Goal: Task Accomplishment & Management: Use online tool/utility

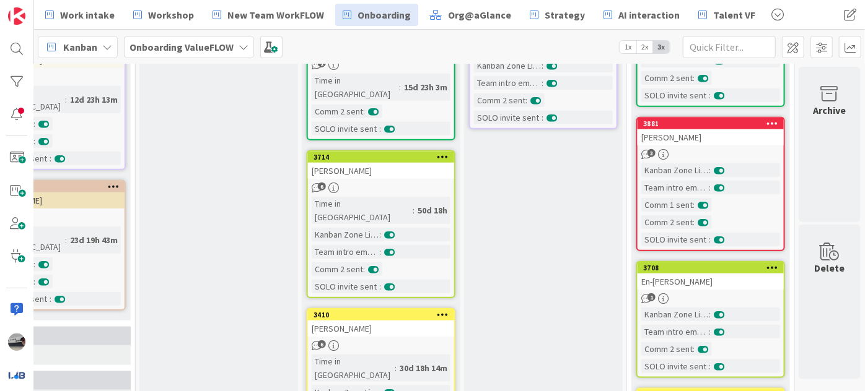
scroll to position [375, 433]
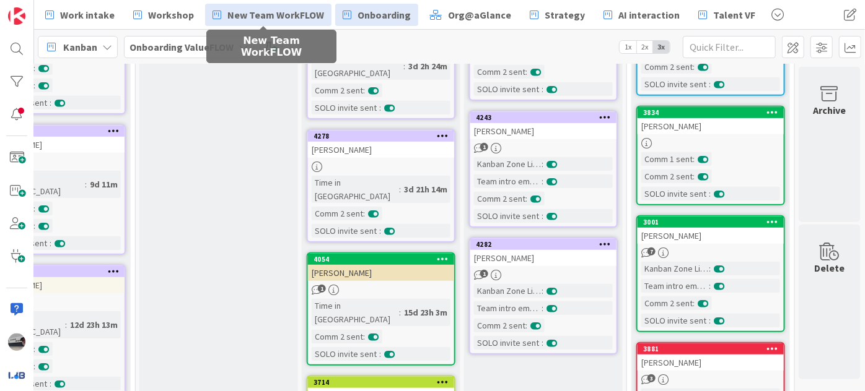
click at [261, 19] on span "New Team WorkFLOW" at bounding box center [275, 14] width 97 height 15
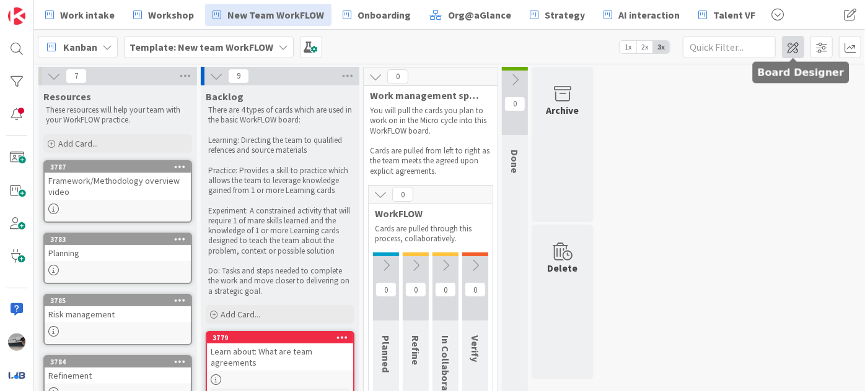
click at [796, 50] on span at bounding box center [793, 47] width 22 height 22
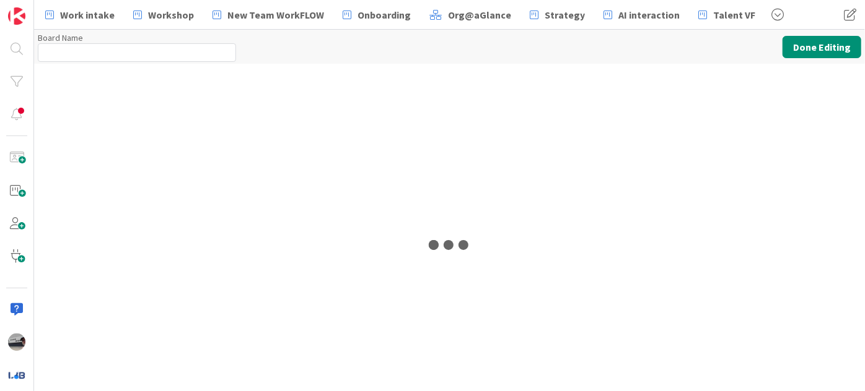
type input "Template: New team WorkFLOW"
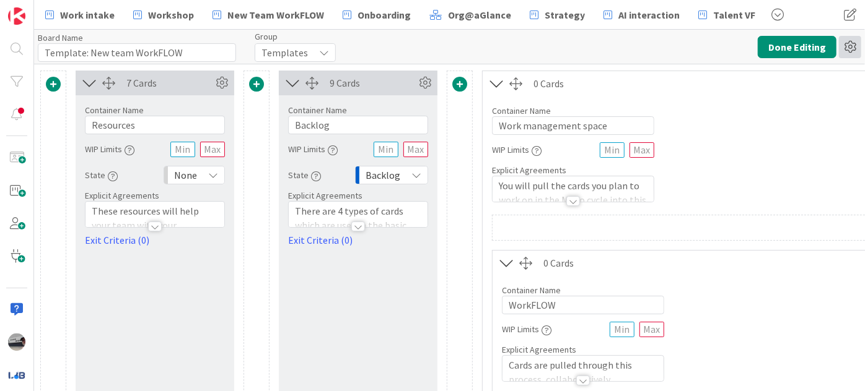
click at [843, 56] on icon at bounding box center [850, 47] width 22 height 22
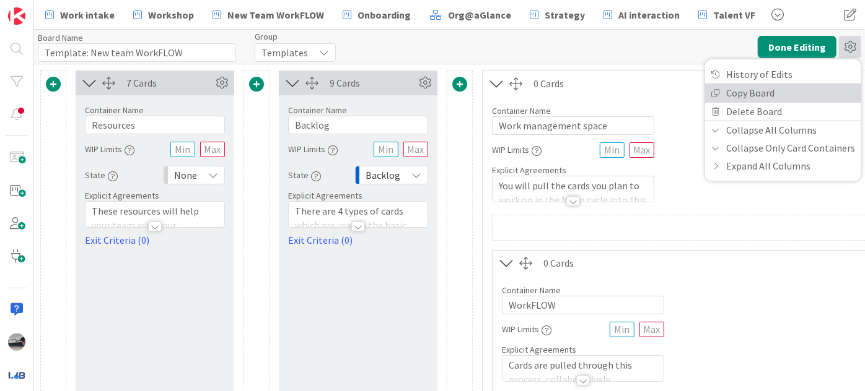
click at [785, 92] on link "Copy Board" at bounding box center [783, 93] width 156 height 18
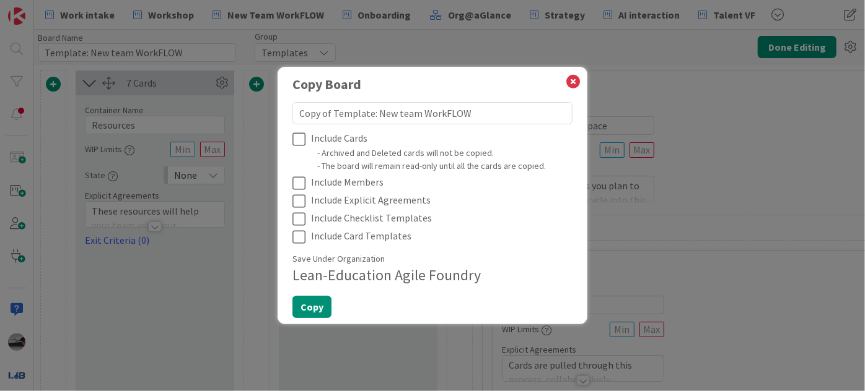
drag, startPoint x: 370, startPoint y: 111, endPoint x: 283, endPoint y: 107, distance: 87.5
click at [283, 107] on div "Copy Board Copy of Template: New team WorkFLOW Include Cards - Archived and Del…" at bounding box center [432, 195] width 310 height 257
type textarea "x"
type textarea "R: New team WorkFLOW"
type textarea "x"
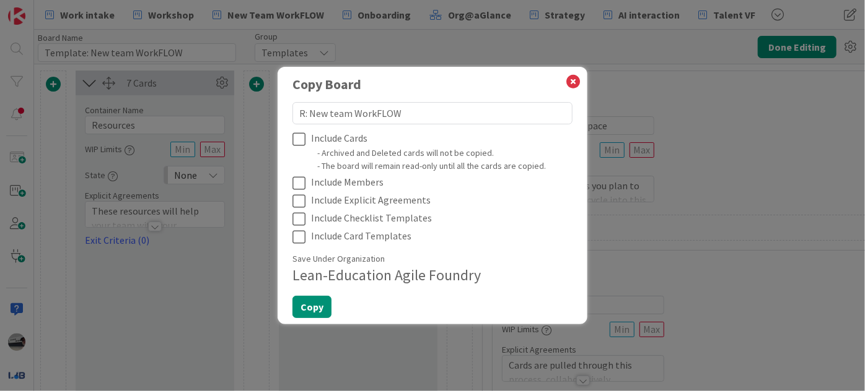
type textarea "Ru: New team WorkFLOW"
type textarea "x"
type textarea "Rut: New team WorkFLOW"
type textarea "x"
type textarea "Rutu: New team WorkFLOW"
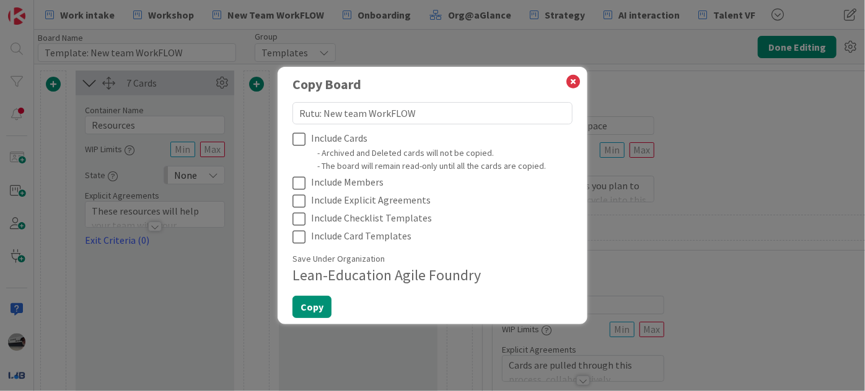
type textarea "x"
type textarea "[PERSON_NAME]: New team WorkFLOW"
type textarea "x"
type textarea "[PERSON_NAME]: New team WorkFLOW"
type textarea "x"
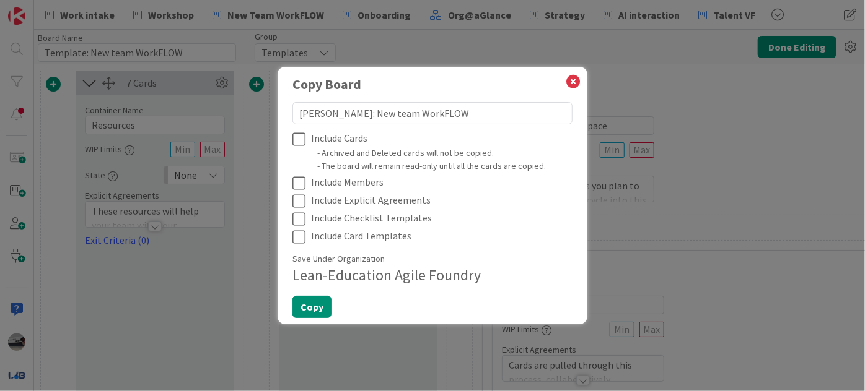
type textarea "[PERSON_NAME] : New team WorkFLOW"
type textarea "x"
type textarea "[PERSON_NAME] a: New team WorkFLOW"
type textarea "x"
type textarea "[PERSON_NAME] an: New team WorkFLOW"
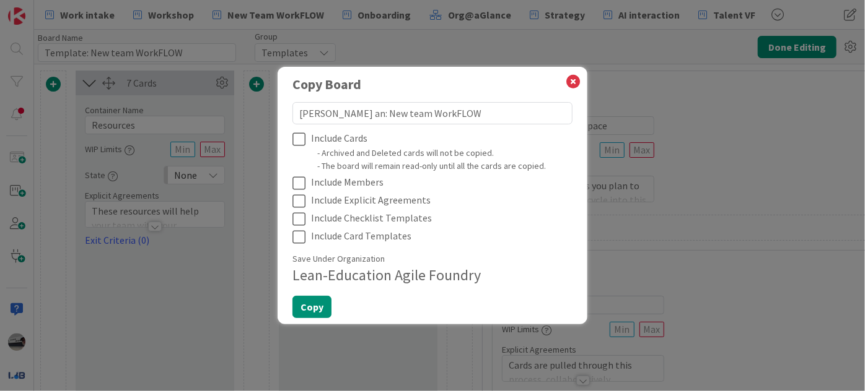
type textarea "x"
type textarea "[PERSON_NAME] and: New team WorkFLOW"
type textarea "x"
type textarea "[PERSON_NAME] and : New team WorkFLOW"
type textarea "x"
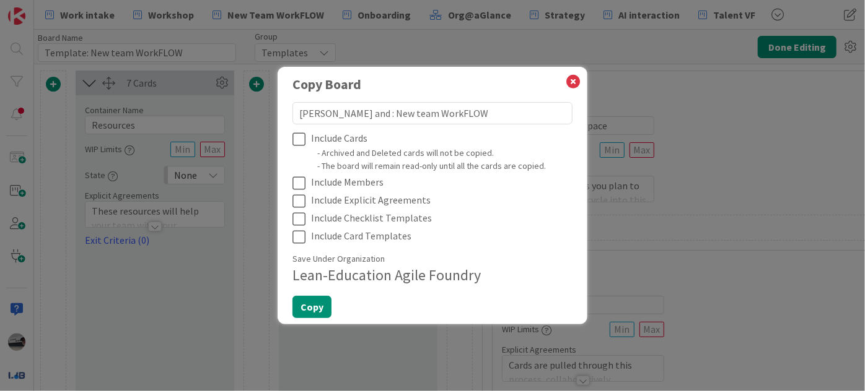
type textarea "[PERSON_NAME] and O: New team WorkFLOW"
type textarea "x"
type textarea "[PERSON_NAME] and Os: New team WorkFLOW"
type textarea "x"
type textarea "[PERSON_NAME] and [PERSON_NAME]: New team WorkFLOW"
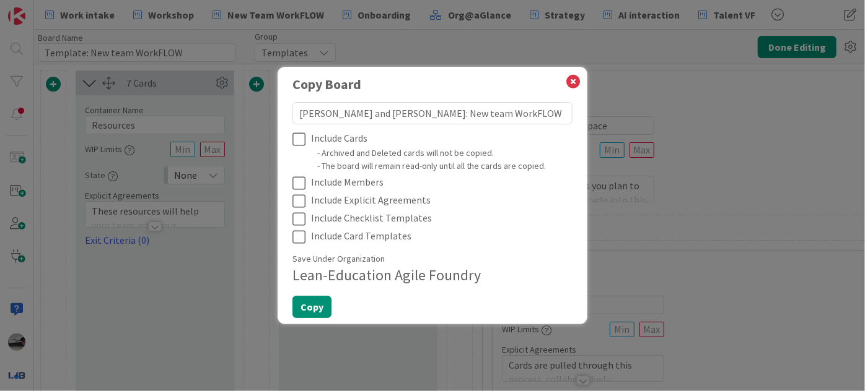
click at [303, 138] on icon at bounding box center [301, 139] width 19 height 15
click at [295, 185] on icon at bounding box center [301, 183] width 19 height 15
click at [298, 203] on icon at bounding box center [301, 201] width 19 height 15
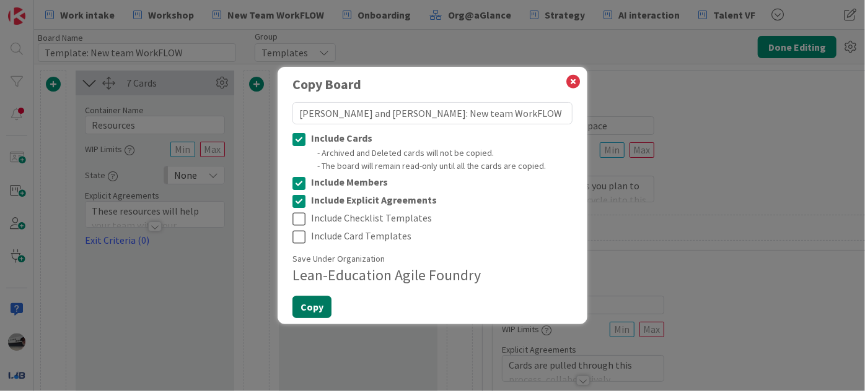
click at [307, 305] on button "Copy" at bounding box center [311, 307] width 39 height 22
type textarea "x"
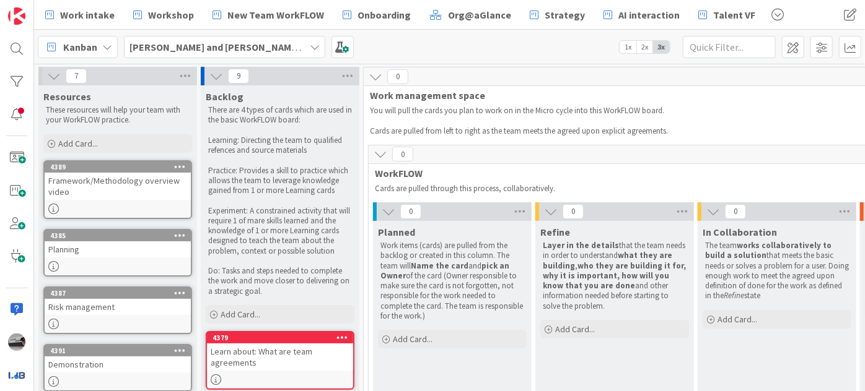
click at [51, 80] on icon at bounding box center [54, 76] width 14 height 14
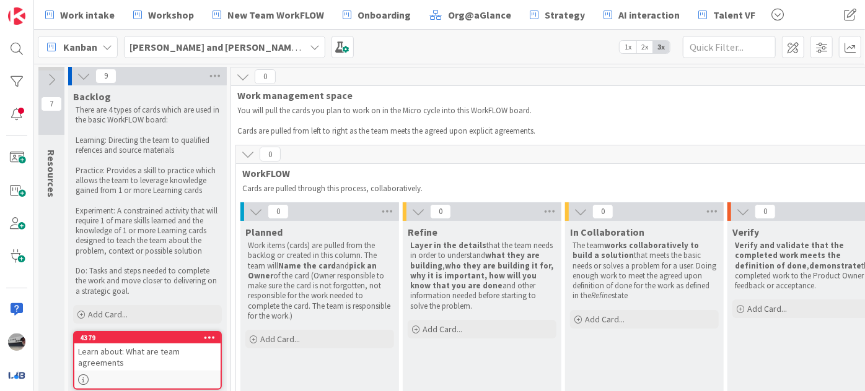
click at [79, 72] on icon at bounding box center [84, 76] width 14 height 14
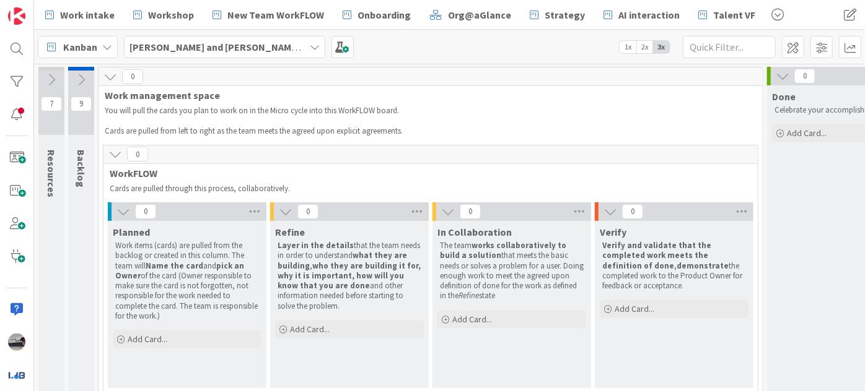
click at [123, 212] on icon at bounding box center [123, 212] width 14 height 14
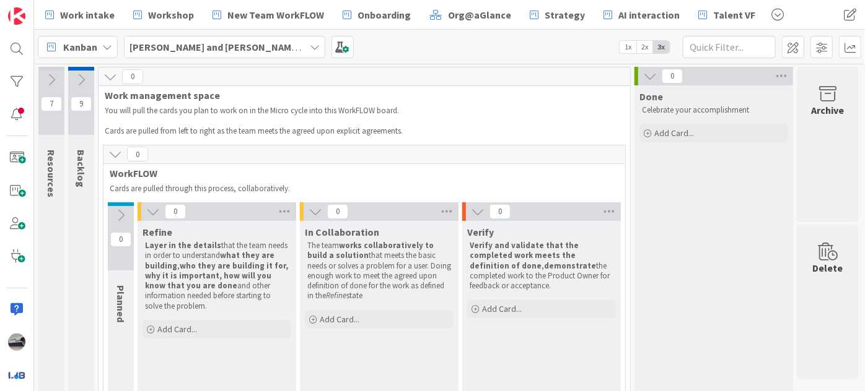
click at [154, 211] on icon at bounding box center [153, 212] width 14 height 14
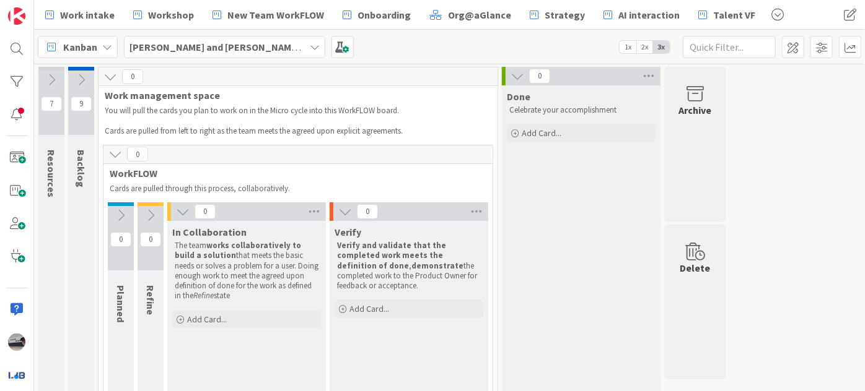
click at [185, 212] on icon at bounding box center [183, 212] width 14 height 14
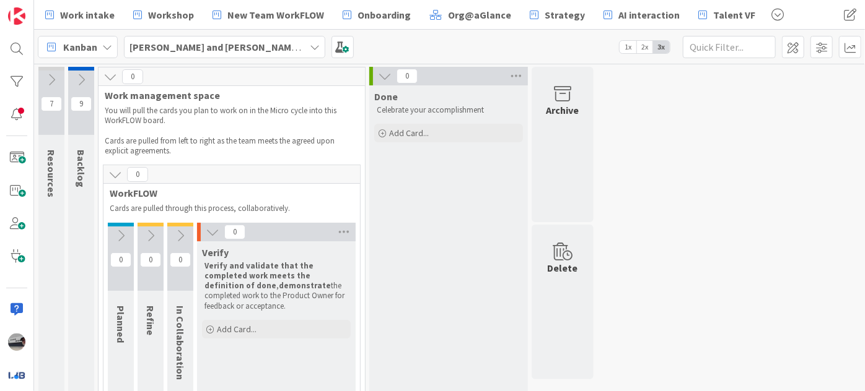
click at [212, 230] on icon at bounding box center [213, 232] width 14 height 14
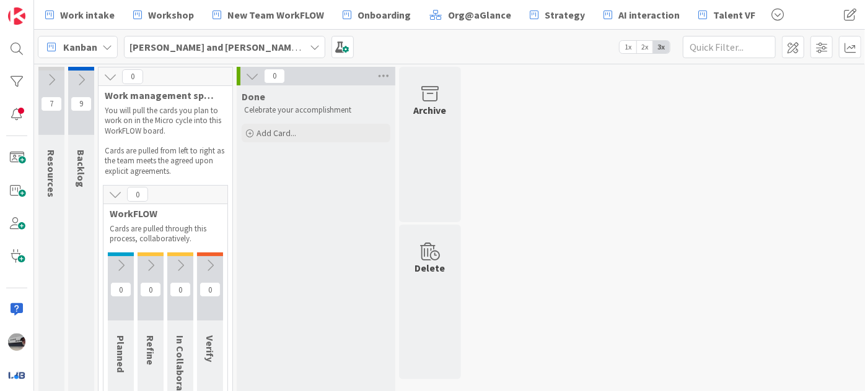
click at [80, 79] on icon at bounding box center [81, 80] width 14 height 14
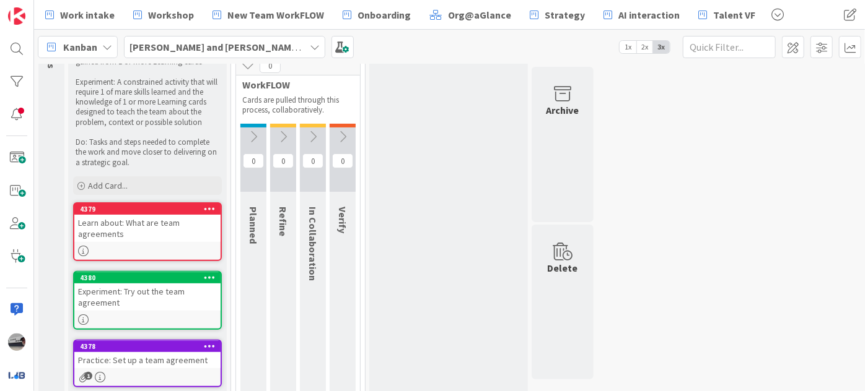
scroll to position [112, 0]
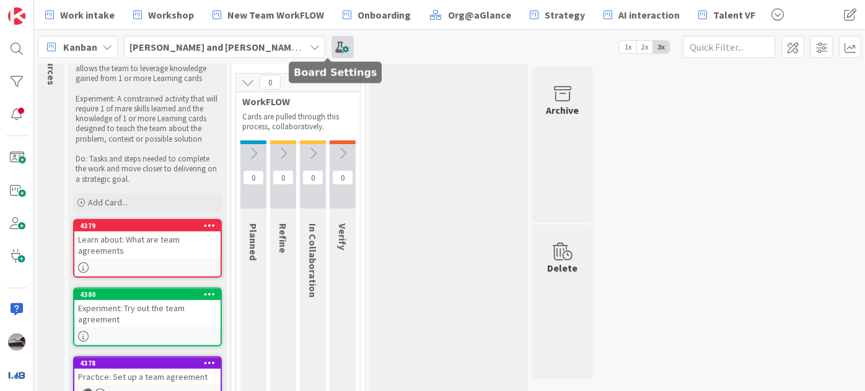
click at [331, 47] on span at bounding box center [342, 47] width 22 height 22
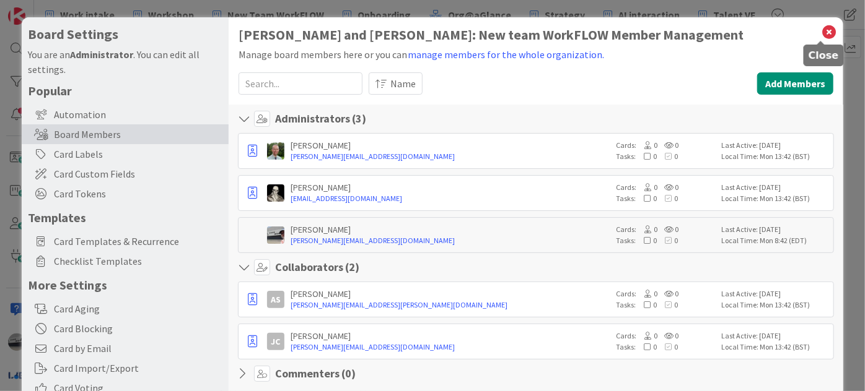
click at [821, 35] on icon at bounding box center [829, 32] width 16 height 17
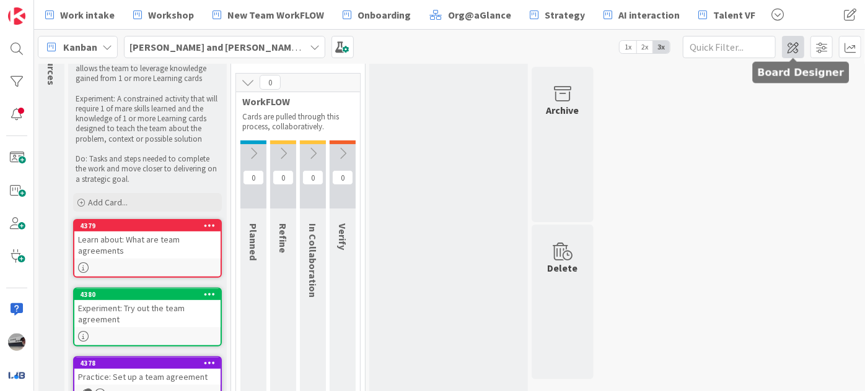
click at [791, 50] on span at bounding box center [793, 47] width 22 height 22
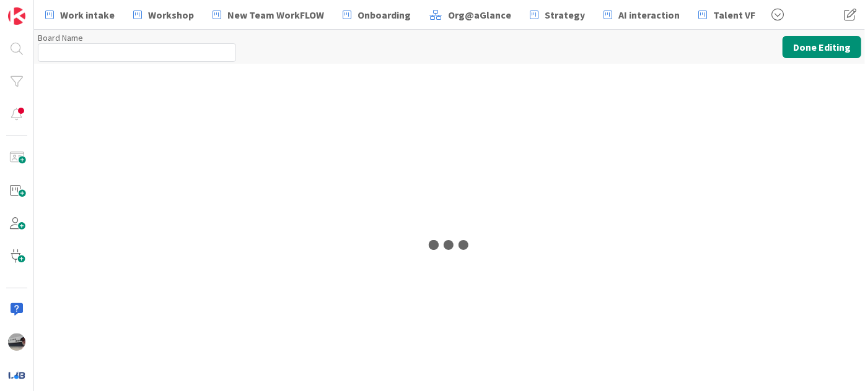
type input "[PERSON_NAME] and [PERSON_NAME]: New team WorkFLOW"
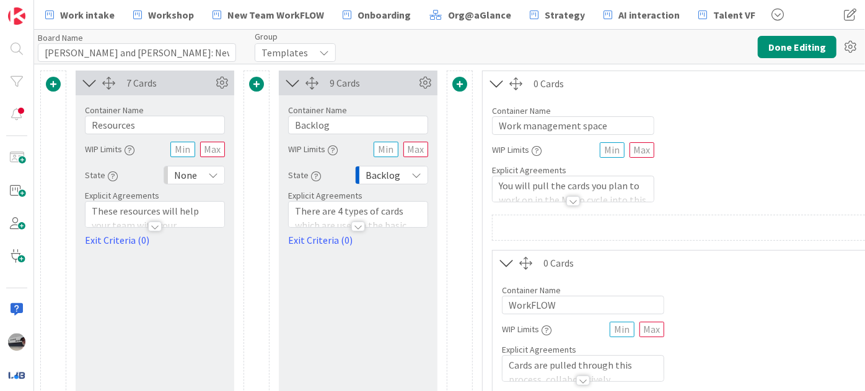
click at [319, 53] on icon at bounding box center [324, 53] width 10 height 10
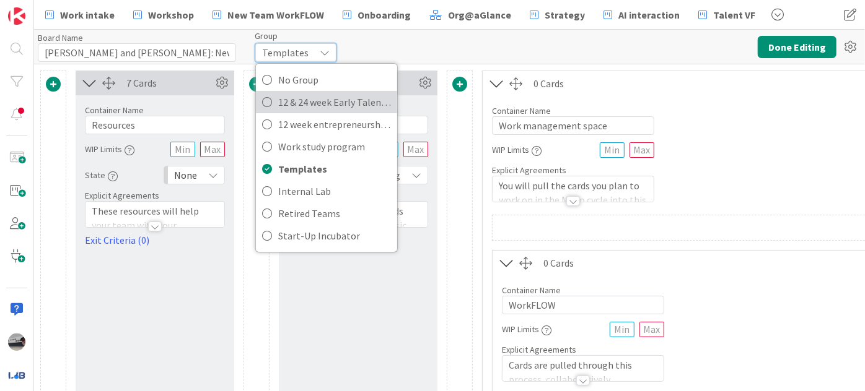
click at [326, 103] on span "12 & 24 week Early Talent incu." at bounding box center [334, 102] width 113 height 19
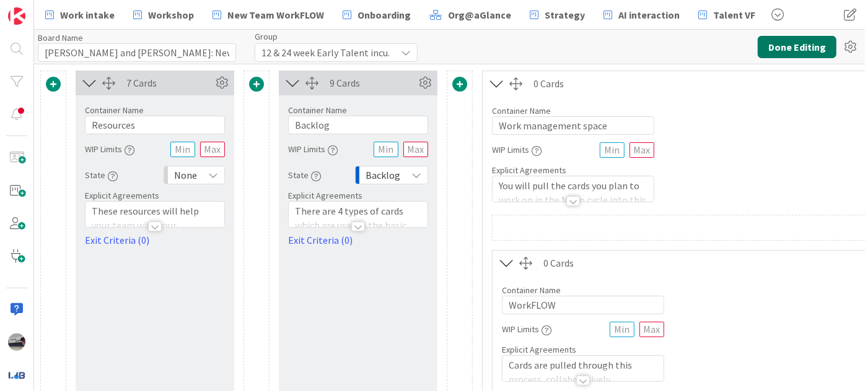
click at [781, 51] on button "Done Editing" at bounding box center [796, 47] width 79 height 22
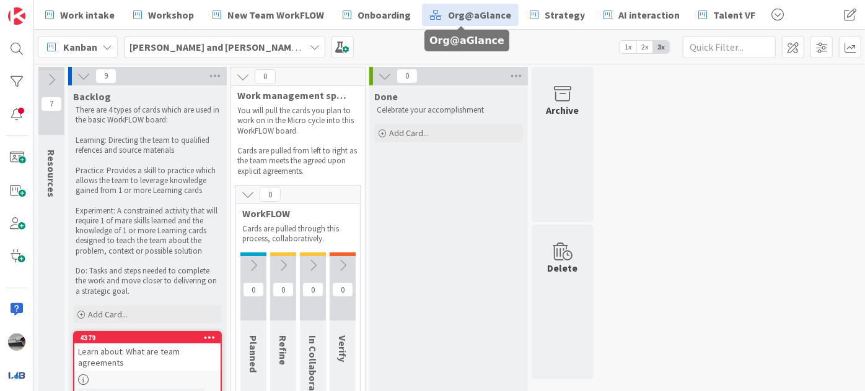
click at [463, 17] on span "Org@aGlance" at bounding box center [479, 14] width 63 height 15
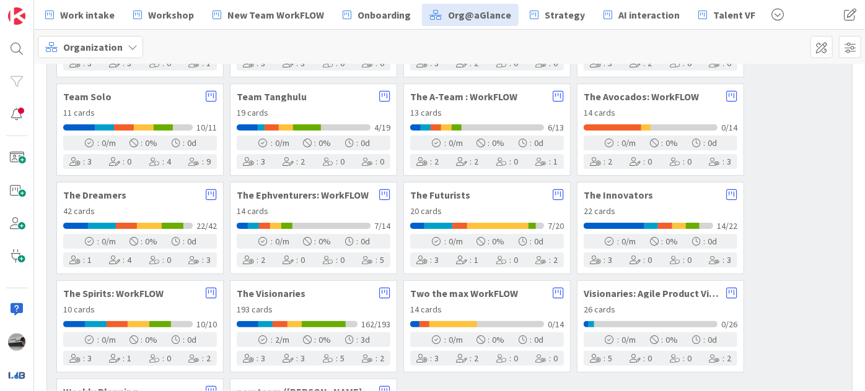
scroll to position [1351, 0]
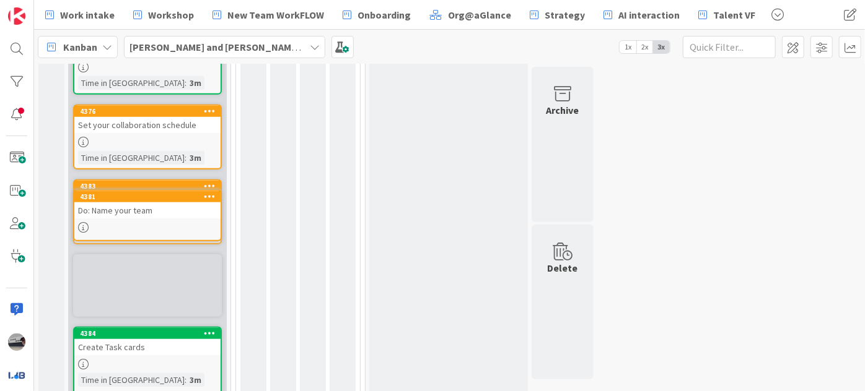
scroll to position [468, 0]
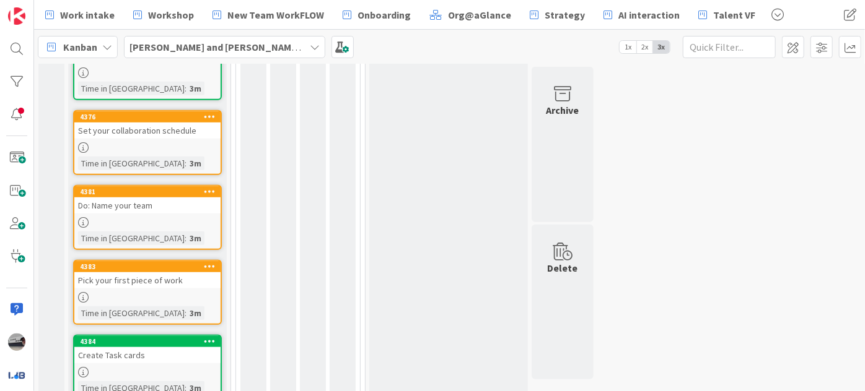
click at [181, 168] on link "4376 Set your collaboration schedule Time in [GEOGRAPHIC_DATA] : 3m" at bounding box center [147, 142] width 149 height 65
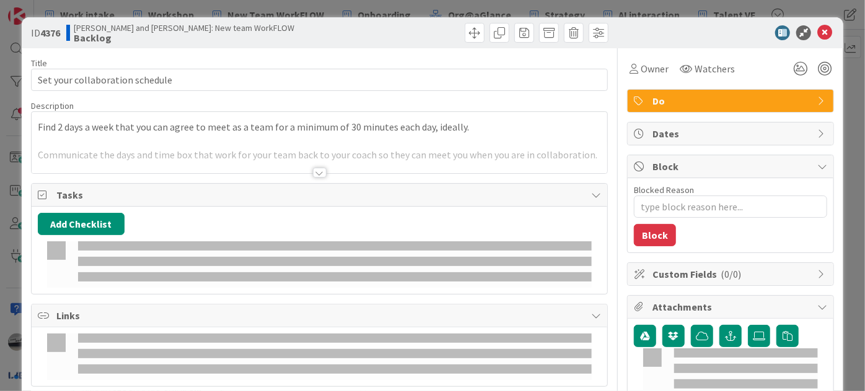
type textarea "x"
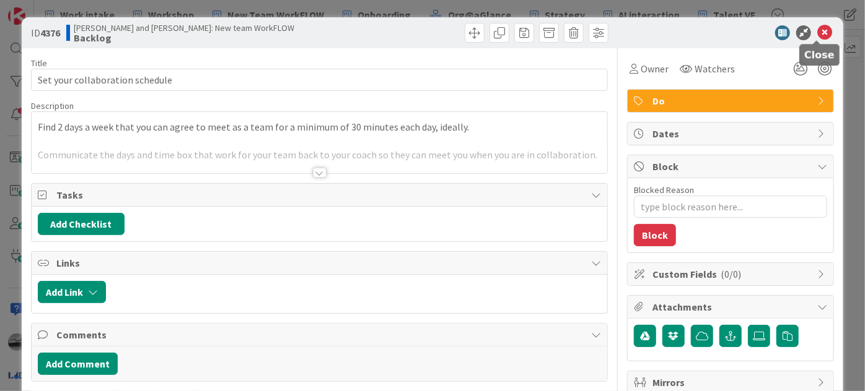
click at [817, 27] on icon at bounding box center [824, 32] width 15 height 15
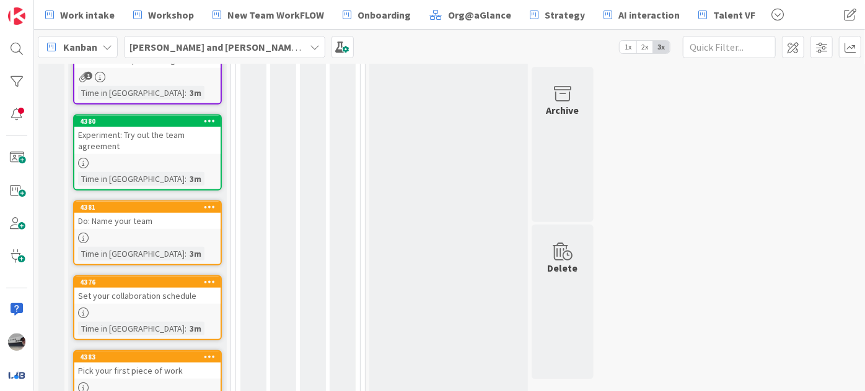
scroll to position [369, 0]
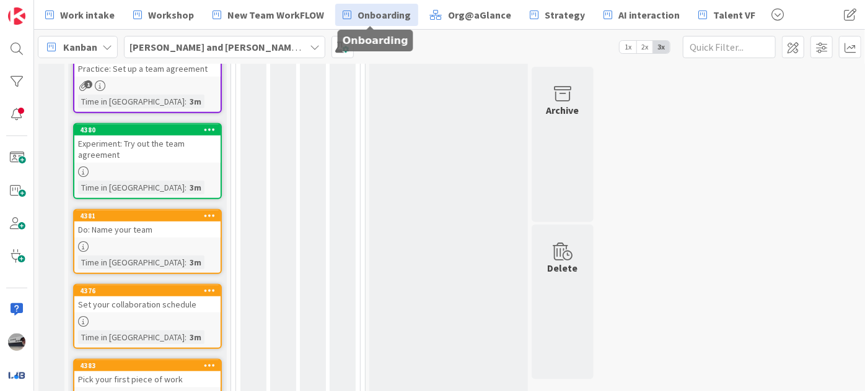
click at [377, 14] on span "Onboarding" at bounding box center [383, 14] width 53 height 15
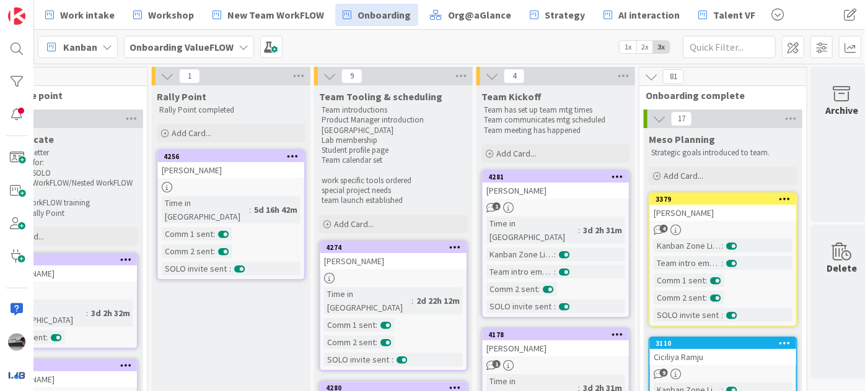
scroll to position [0, 433]
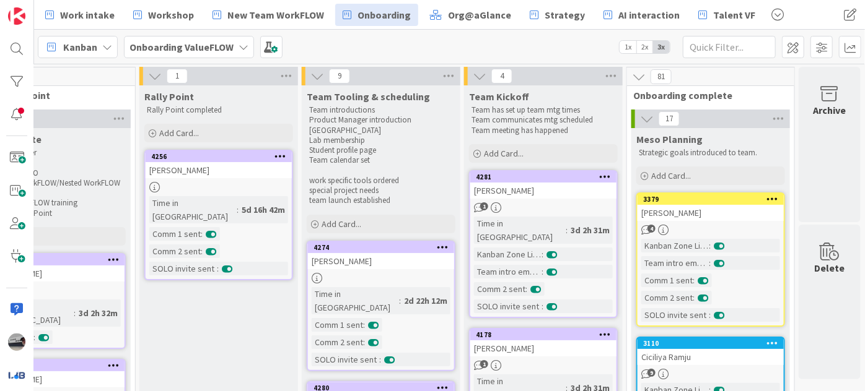
click at [640, 113] on icon at bounding box center [647, 119] width 14 height 14
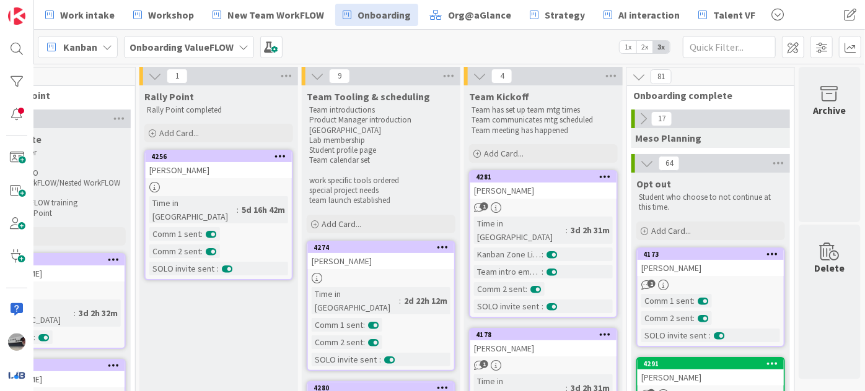
click at [640, 163] on icon at bounding box center [647, 164] width 14 height 14
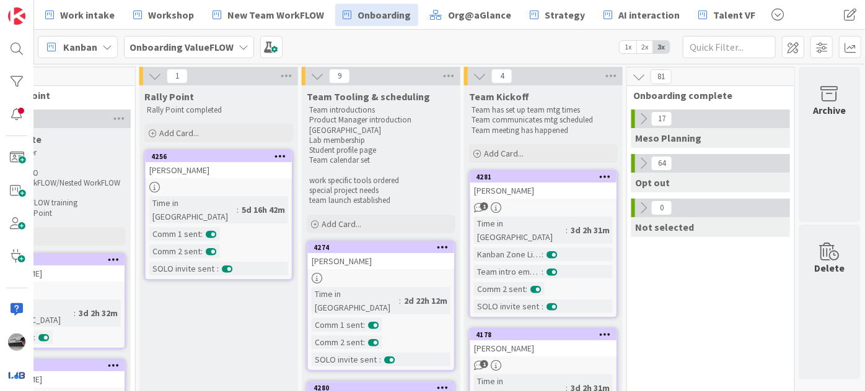
click at [632, 74] on icon at bounding box center [639, 77] width 14 height 14
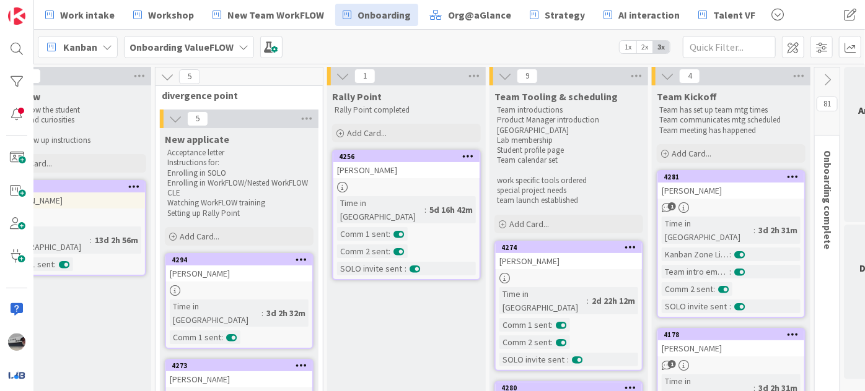
scroll to position [0, 290]
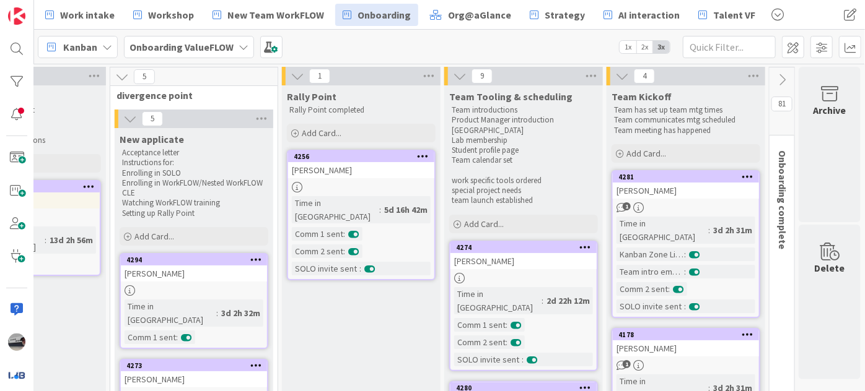
click at [775, 77] on icon at bounding box center [782, 80] width 14 height 14
